Goal: Task Accomplishment & Management: Complete application form

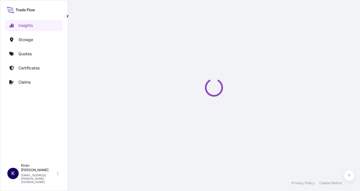
select select "2025"
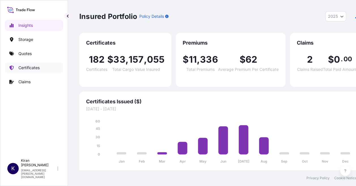
click at [31, 67] on p "Certificates" at bounding box center [28, 68] width 21 height 6
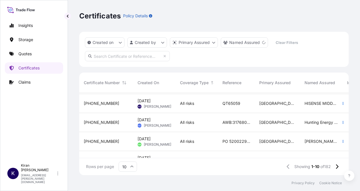
scroll to position [28, 0]
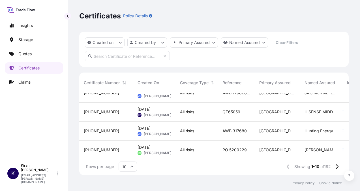
click at [153, 113] on span "[PERSON_NAME]" at bounding box center [157, 115] width 27 height 5
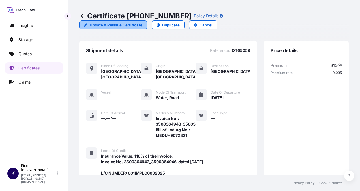
click at [142, 22] on p "Update & Reissue Certificate" at bounding box center [116, 25] width 53 height 6
select select "Road / [GEOGRAPHIC_DATA]"
select select "Water"
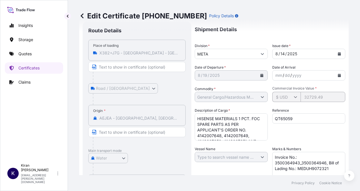
scroll to position [85, 0]
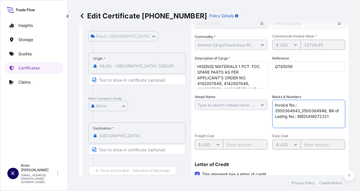
drag, startPoint x: 289, startPoint y: 119, endPoint x: 283, endPoint y: 121, distance: 6.7
click at [289, 121] on textarea "Invoice No.: 3500364943_3500364946, Bill of Lading No.: MEDUH9072321" at bounding box center [308, 114] width 73 height 28
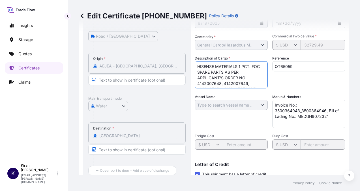
click at [229, 76] on textarea "HISENSE MATERIALS 1 PCT. FOC SPARE PARTS AS PER APPLICANT'S ORDER NO. 414200764…" at bounding box center [231, 74] width 73 height 27
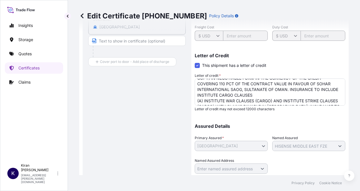
scroll to position [211, 0]
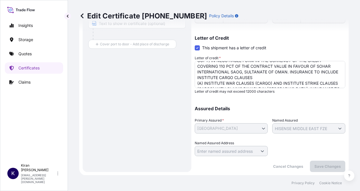
click at [269, 85] on textarea "Insurance Value: 110% of the invoice. Invoice No. 3500364943_3500364946 dated […" at bounding box center [270, 74] width 151 height 27
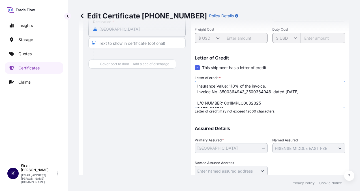
scroll to position [183, 0]
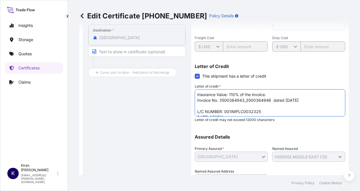
click at [86, 17] on p "Edit Certificate [PHONE_NUMBER]" at bounding box center [143, 15] width 128 height 9
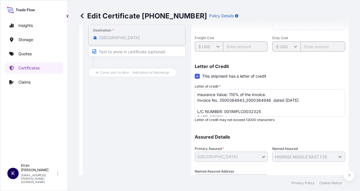
click at [84, 15] on icon at bounding box center [82, 16] width 6 height 6
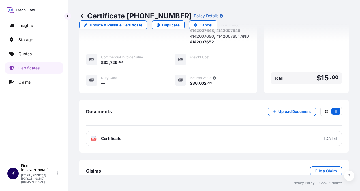
scroll to position [309, 0]
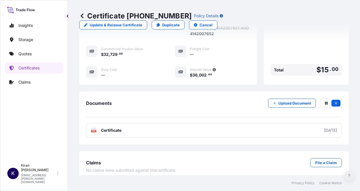
click at [349, 176] on icon at bounding box center [349, 175] width 2 height 3
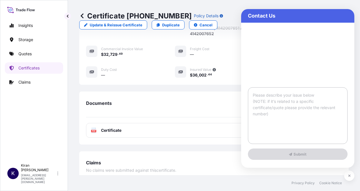
click at [284, 103] on textarea at bounding box center [298, 115] width 100 height 57
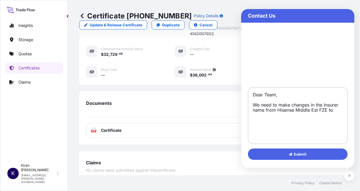
click at [340, 109] on textarea "Dear Team, We need to make changes in the Insurer name from Hisense Middle Est …" at bounding box center [298, 115] width 100 height 57
paste textarea "“TO THE ORDER OF INTERNATIONAL SAOG, SULTANATE OF OMAN”"
click at [255, 114] on textarea "Dear Team, We need to make changes in the Insurer name from Hisense Middle Est …" at bounding box center [298, 115] width 100 height 57
click at [306, 123] on textarea "Dear Team, We need to make changes in the Insurer name from Hisense Middle Est …" at bounding box center [298, 115] width 100 height 57
paste textarea "“TO THE ORDER OF INTERNATIONAL SAOG, SULTANATE OF OMAN”"
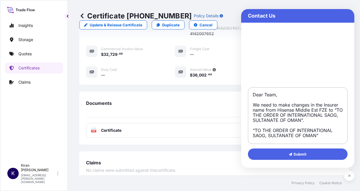
drag, startPoint x: 336, startPoint y: 132, endPoint x: 250, endPoint y: 128, distance: 85.5
click at [250, 128] on textarea "Dear Team, We need to make changes in the Insurer name from Hisense Middle Est …" at bounding box center [298, 115] width 100 height 57
click at [323, 119] on textarea "Dear Team, We need to make changes in the Insurer name from Hisense Middle Est …" at bounding box center [298, 115] width 100 height 57
drag, startPoint x: 333, startPoint y: 109, endPoint x: 343, endPoint y: 117, distance: 12.5
click at [343, 117] on textarea "Dear Team, We need to make changes in the Insurer name from Hisense Middle Est …" at bounding box center [298, 115] width 100 height 57
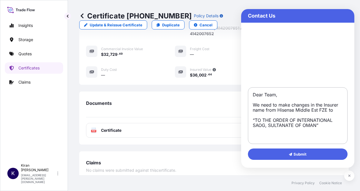
click at [323, 126] on textarea "Dear Team, We need to make changes in the Insurer name from Hisense Middle Est …" at bounding box center [298, 115] width 100 height 57
click at [335, 109] on textarea "Dear Team, We need to make changes in the Insurer name from Hisense Middle Est …" at bounding box center [298, 115] width 100 height 57
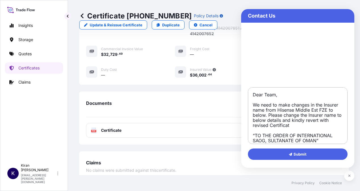
type textarea "Dear Team, We need to make changes in the Insurer name from Hisense Middle Est …"
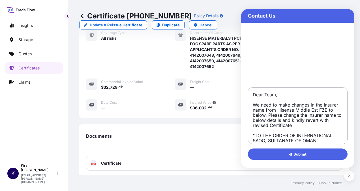
scroll to position [224, 0]
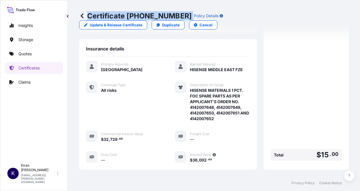
drag, startPoint x: 89, startPoint y: 14, endPoint x: 171, endPoint y: 14, distance: 82.6
click at [171, 14] on div "Certificate [PHONE_NUMBER] Policy Details" at bounding box center [151, 15] width 144 height 9
copy p "Certificate [PHONE_NUMBER]"
click at [351, 177] on button at bounding box center [349, 175] width 10 height 10
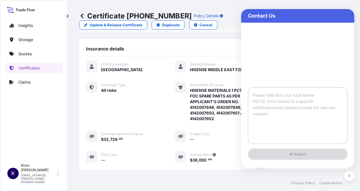
click at [284, 111] on textarea at bounding box center [298, 115] width 100 height 57
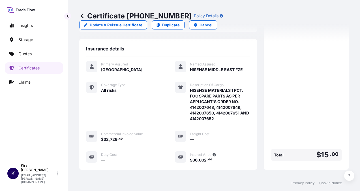
click at [166, 18] on p "Certificate [PHONE_NUMBER]" at bounding box center [135, 15] width 112 height 9
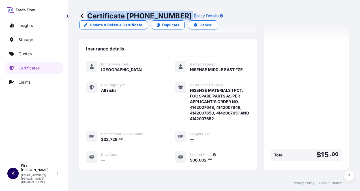
drag, startPoint x: 169, startPoint y: 15, endPoint x: 173, endPoint y: 14, distance: 4.3
click at [173, 14] on div "Certificate [PHONE_NUMBER] Policy Details" at bounding box center [151, 15] width 144 height 9
copy div "Certificate [PHONE_NUMBER] P"
click at [349, 173] on button at bounding box center [349, 175] width 10 height 10
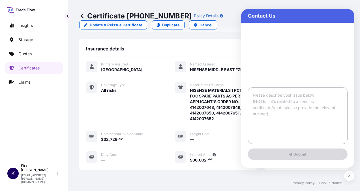
click at [299, 116] on textarea at bounding box center [298, 115] width 100 height 57
click at [274, 96] on textarea at bounding box center [298, 115] width 100 height 57
paste textarea "Certificate [PHONE_NUMBER] P"
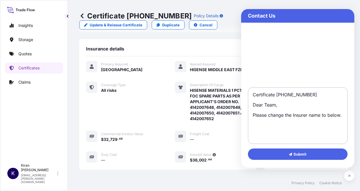
paste textarea "Certificate [PHONE_NUMBER] P"
click at [273, 125] on textarea "Certificate [PHONE_NUMBER] Dear Team, Please change the Insurer name to below." at bounding box center [298, 115] width 100 height 57
paste textarea "“TO THE ORDER OF INTERNATIONAL SAOG, SULTANATE OF OMAN”"
click at [343, 115] on textarea "Certificate [PHONE_NUMBER] Dear Team, Please change the Insurer name to below. …" at bounding box center [298, 115] width 100 height 57
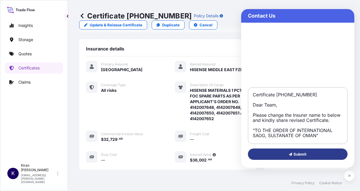
type textarea "Certificate [PHONE_NUMBER] Dear Team, Please change the Insurer name to below a…"
click at [302, 155] on span "Submit" at bounding box center [298, 154] width 18 height 6
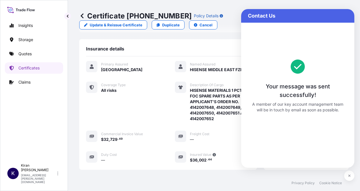
click at [188, 46] on div "Insurance details" at bounding box center [168, 51] width 164 height 10
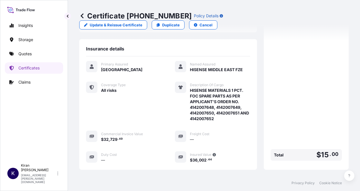
click at [91, 16] on p "Certificate [PHONE_NUMBER]" at bounding box center [135, 15] width 112 height 9
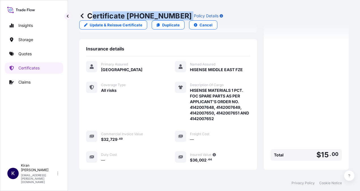
drag, startPoint x: 90, startPoint y: 15, endPoint x: 170, endPoint y: 14, distance: 80.1
click at [170, 14] on div "Certificate [PHONE_NUMBER] Policy Details" at bounding box center [151, 15] width 144 height 9
drag, startPoint x: 170, startPoint y: 14, endPoint x: 117, endPoint y: 22, distance: 53.5
click at [117, 22] on div "Certificate [PHONE_NUMBER] Policy Details Update & Reissue Certificate Duplicat…" at bounding box center [213, 20] width 269 height 41
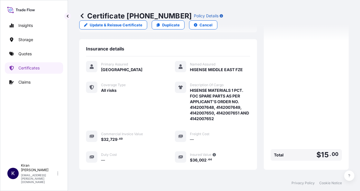
click at [88, 15] on p "Certificate [PHONE_NUMBER]" at bounding box center [135, 15] width 112 height 9
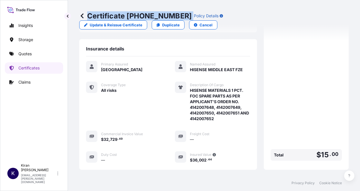
drag, startPoint x: 88, startPoint y: 15, endPoint x: 167, endPoint y: 15, distance: 78.7
click at [167, 15] on p "Certificate [PHONE_NUMBER]" at bounding box center [135, 15] width 112 height 9
copy p "Certificate [PHONE_NUMBER]"
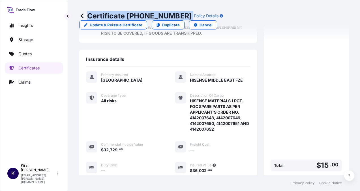
scroll to position [139, 0]
